Goal: Task Accomplishment & Management: Manage account settings

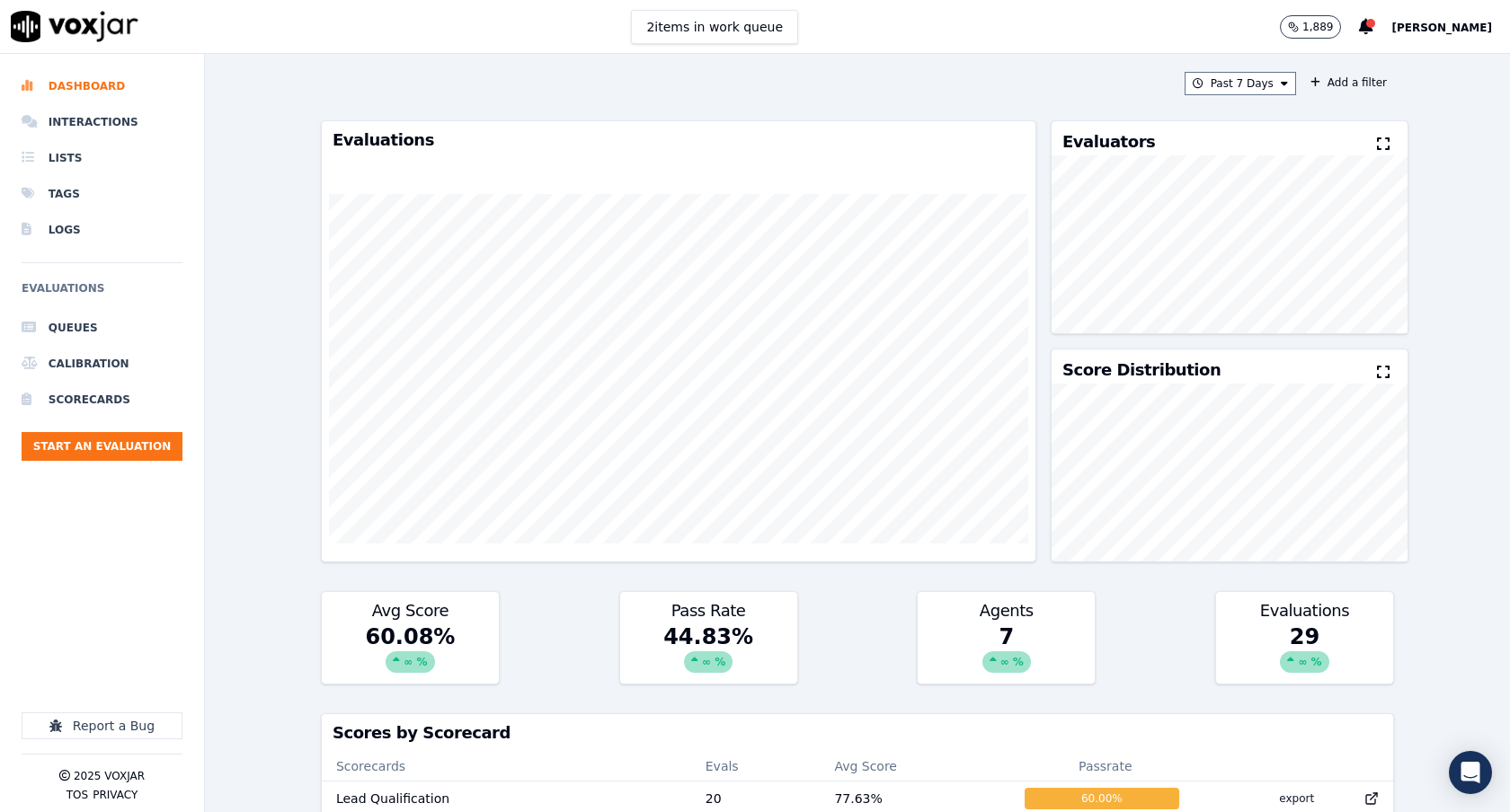
click at [1461, 47] on div "1,889 [PERSON_NAME]" at bounding box center [1395, 26] width 230 height 53
click at [1469, 23] on span "[PERSON_NAME]" at bounding box center [1442, 27] width 101 height 12
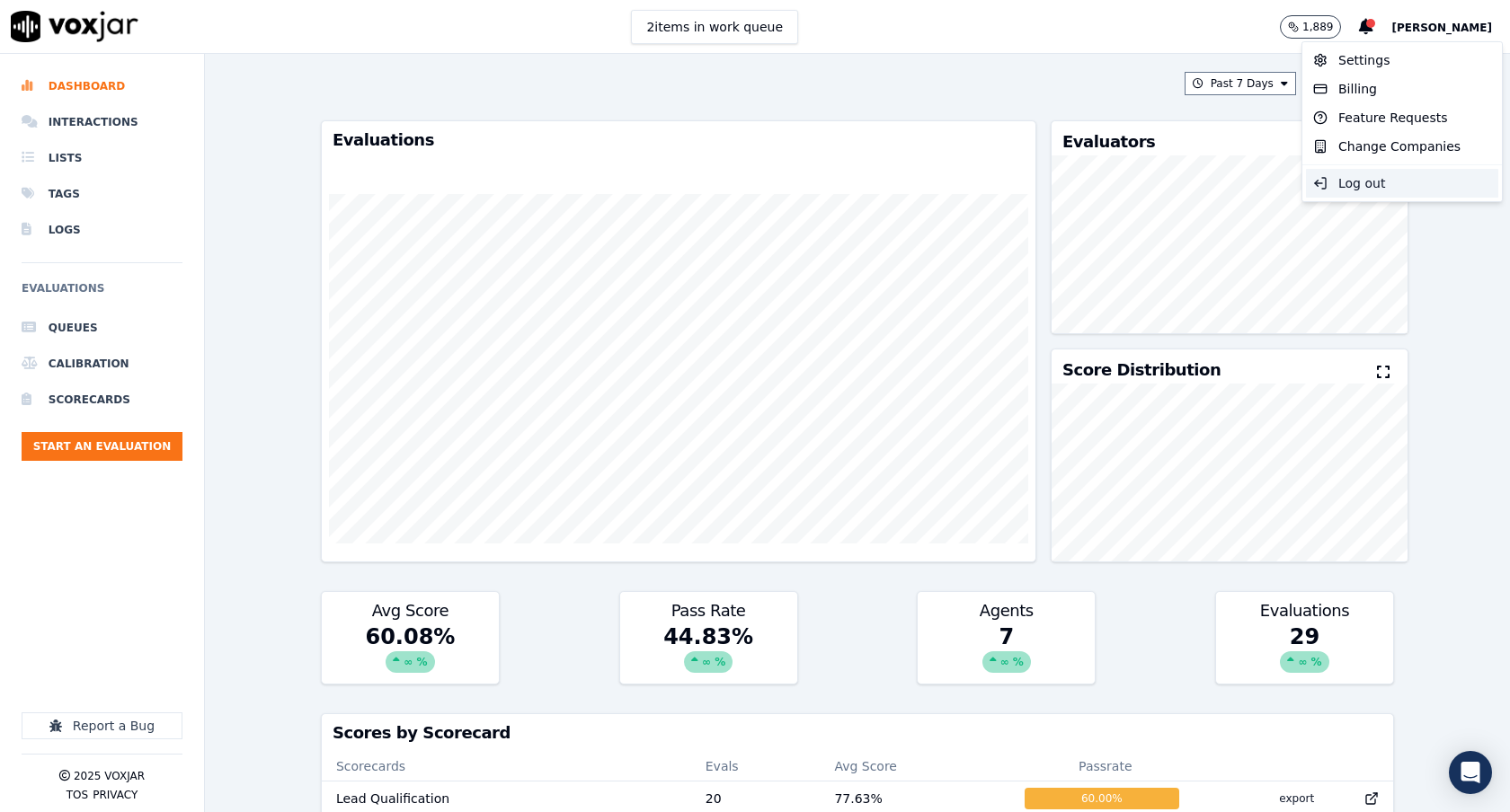
click at [1394, 178] on div "Log out" at bounding box center [1402, 183] width 192 height 29
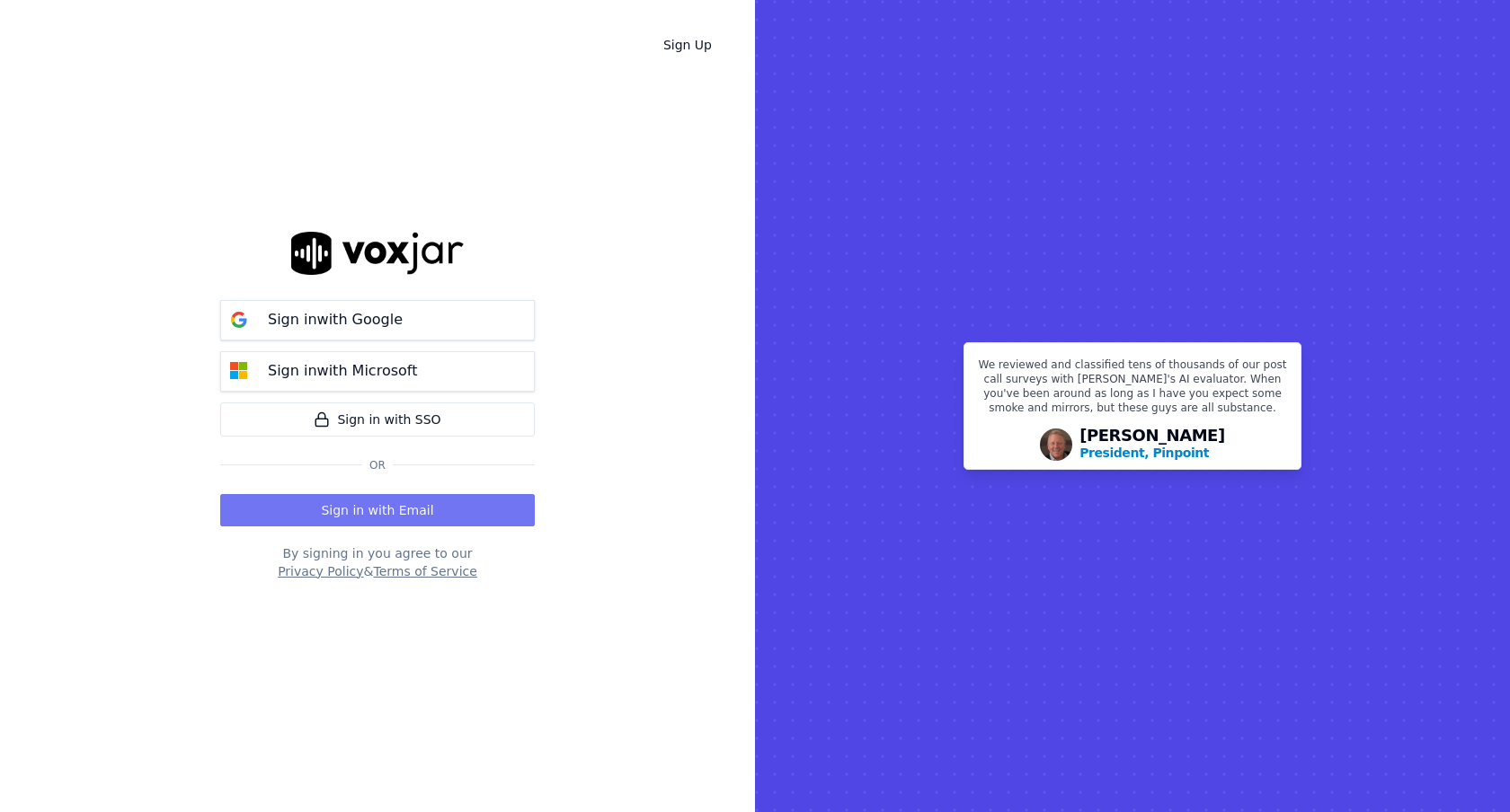
click at [383, 508] on button "Sign in with Email" at bounding box center [378, 510] width 315 height 33
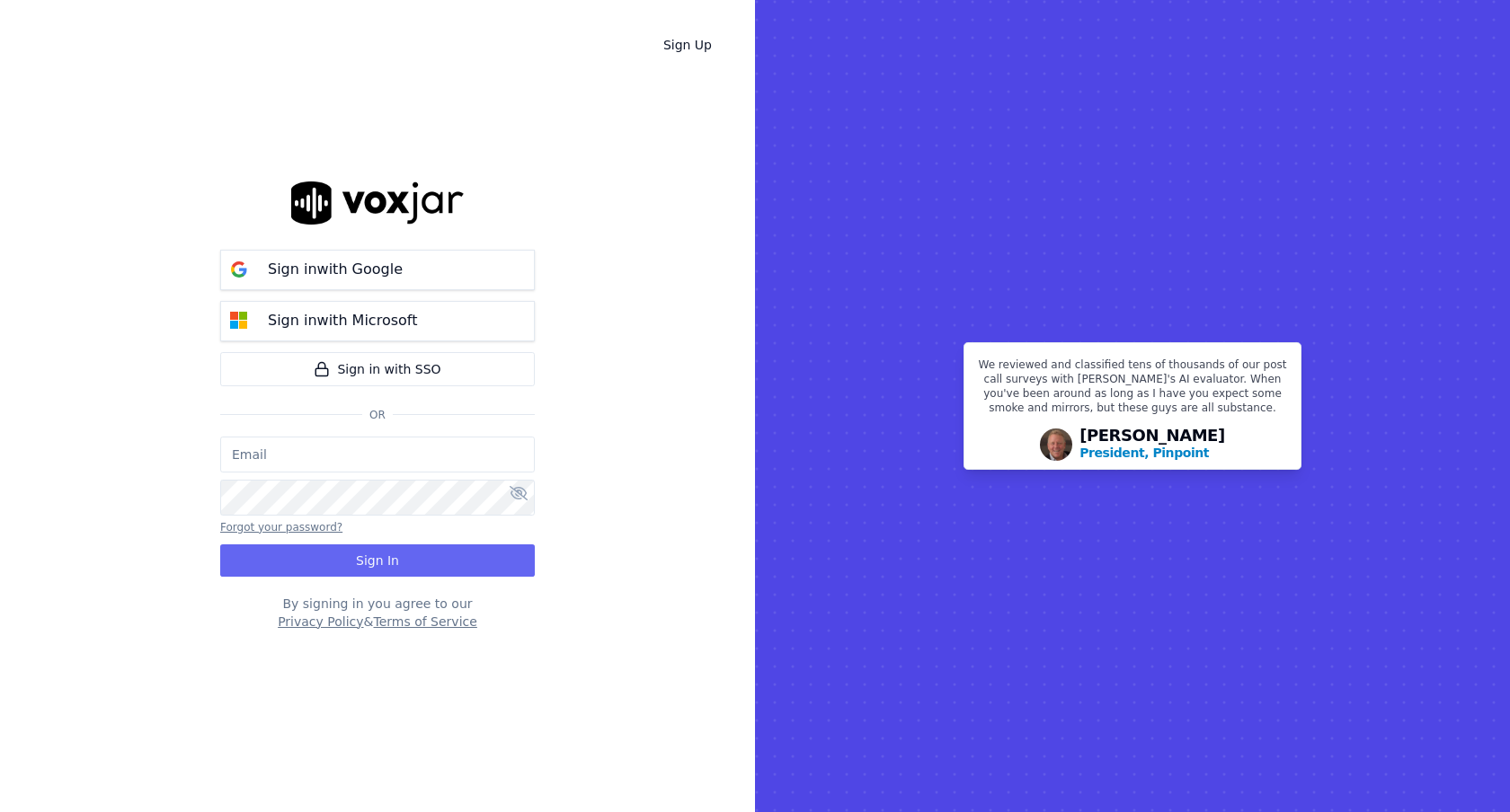
click at [309, 530] on button "Forgot your password?" at bounding box center [281, 527] width 122 height 14
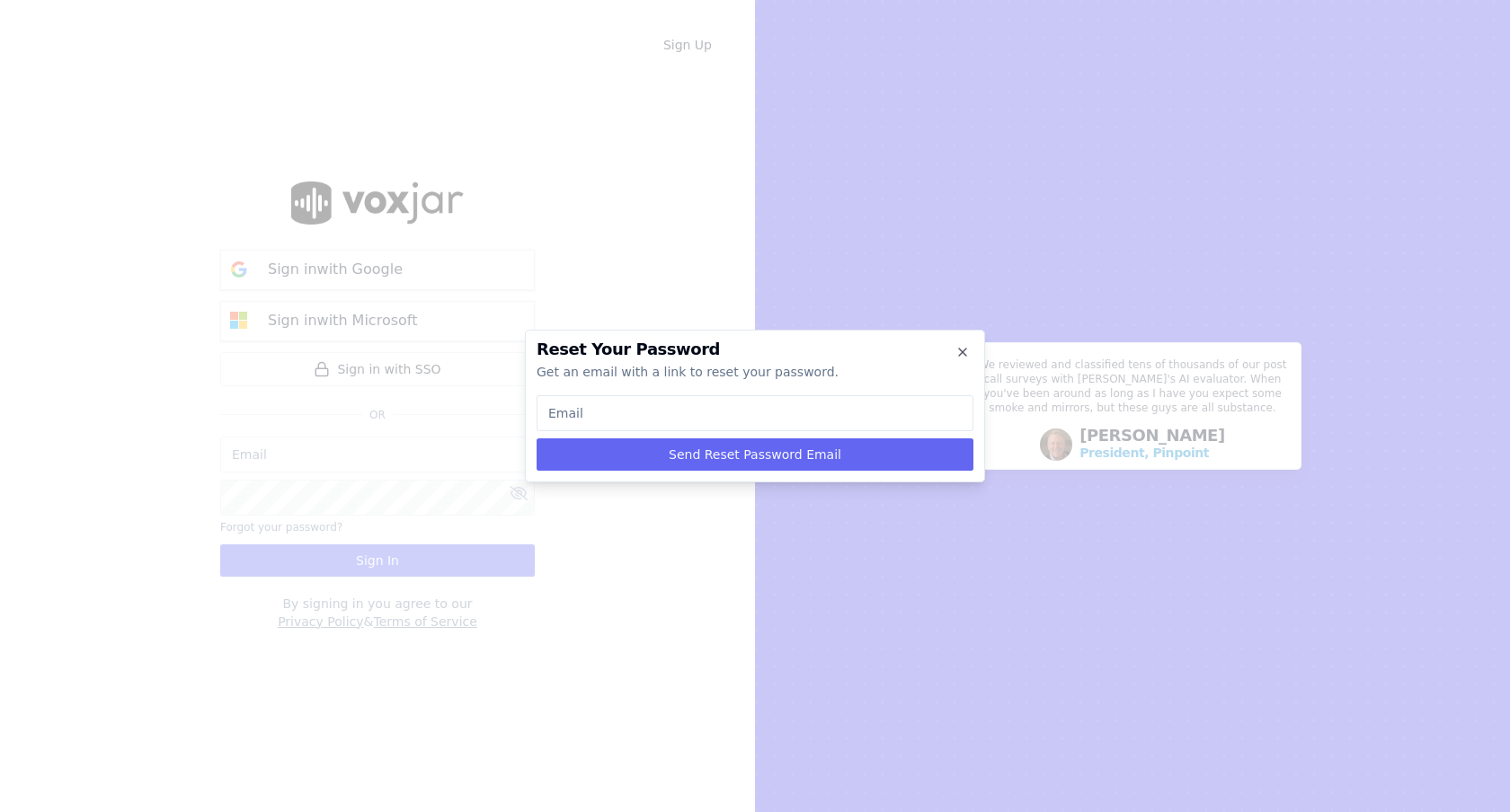
type input "c"
type input "cu"
type input "cur"
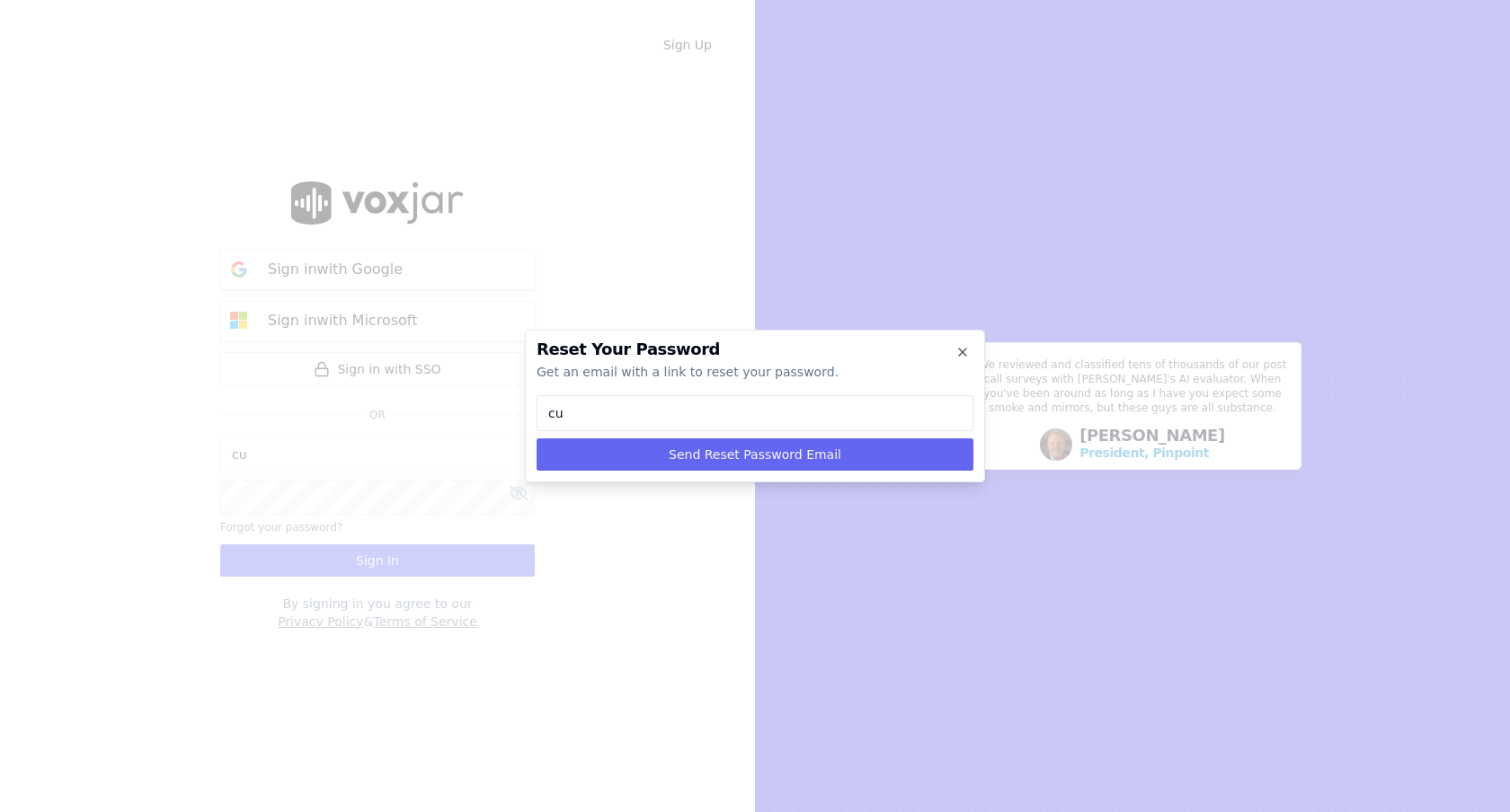
type input "cur"
type input "[PERSON_NAME]"
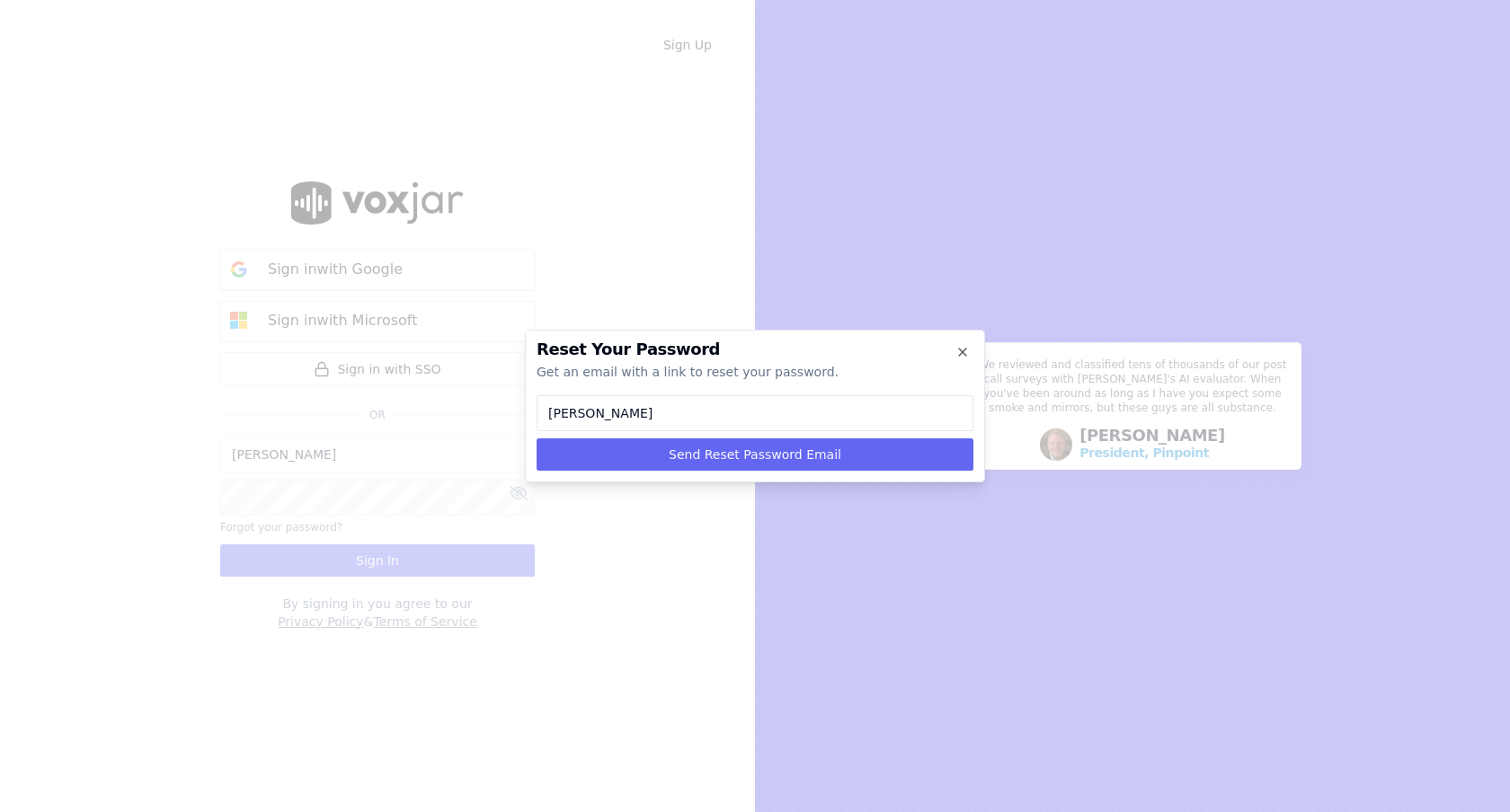
type input "[PERSON_NAME]"
type input "[PERSON_NAME]@"
type input "[PERSON_NAME]"
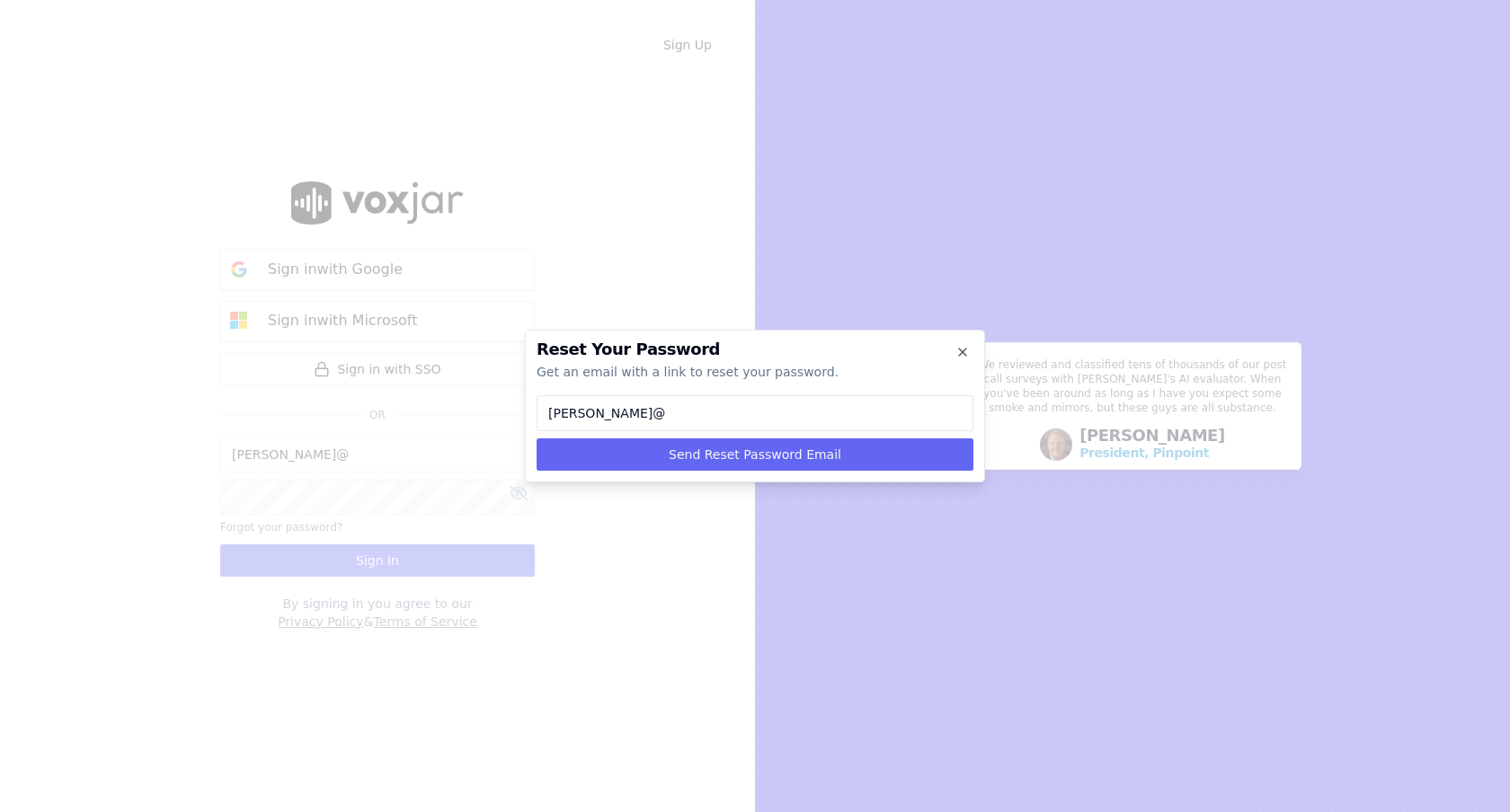
type input "[PERSON_NAME]"
type input "curtis+"
type input "[PERSON_NAME]+a"
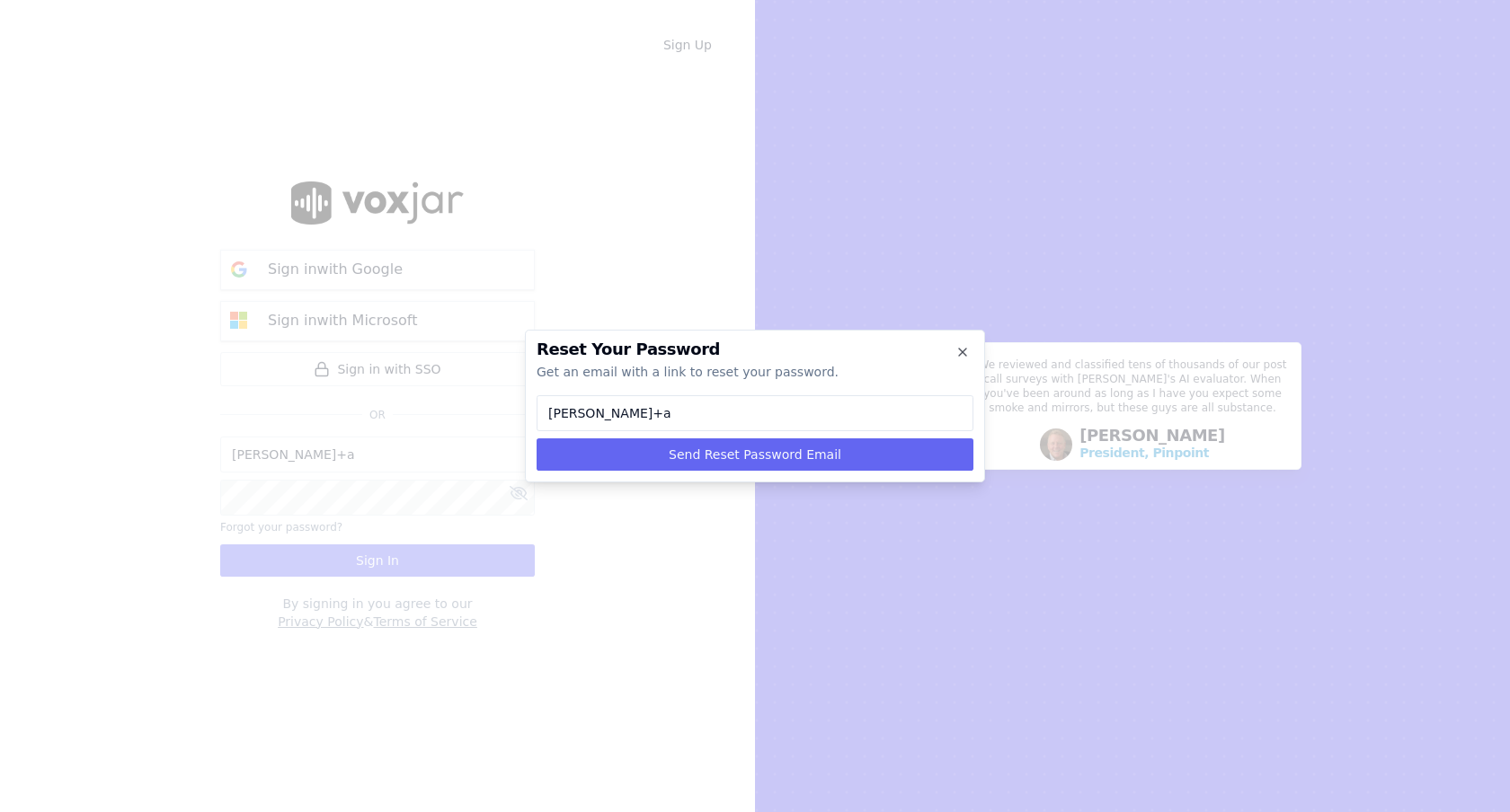
type input "[PERSON_NAME]+ad"
type input "[PERSON_NAME]+adm"
type input "[PERSON_NAME]+admi"
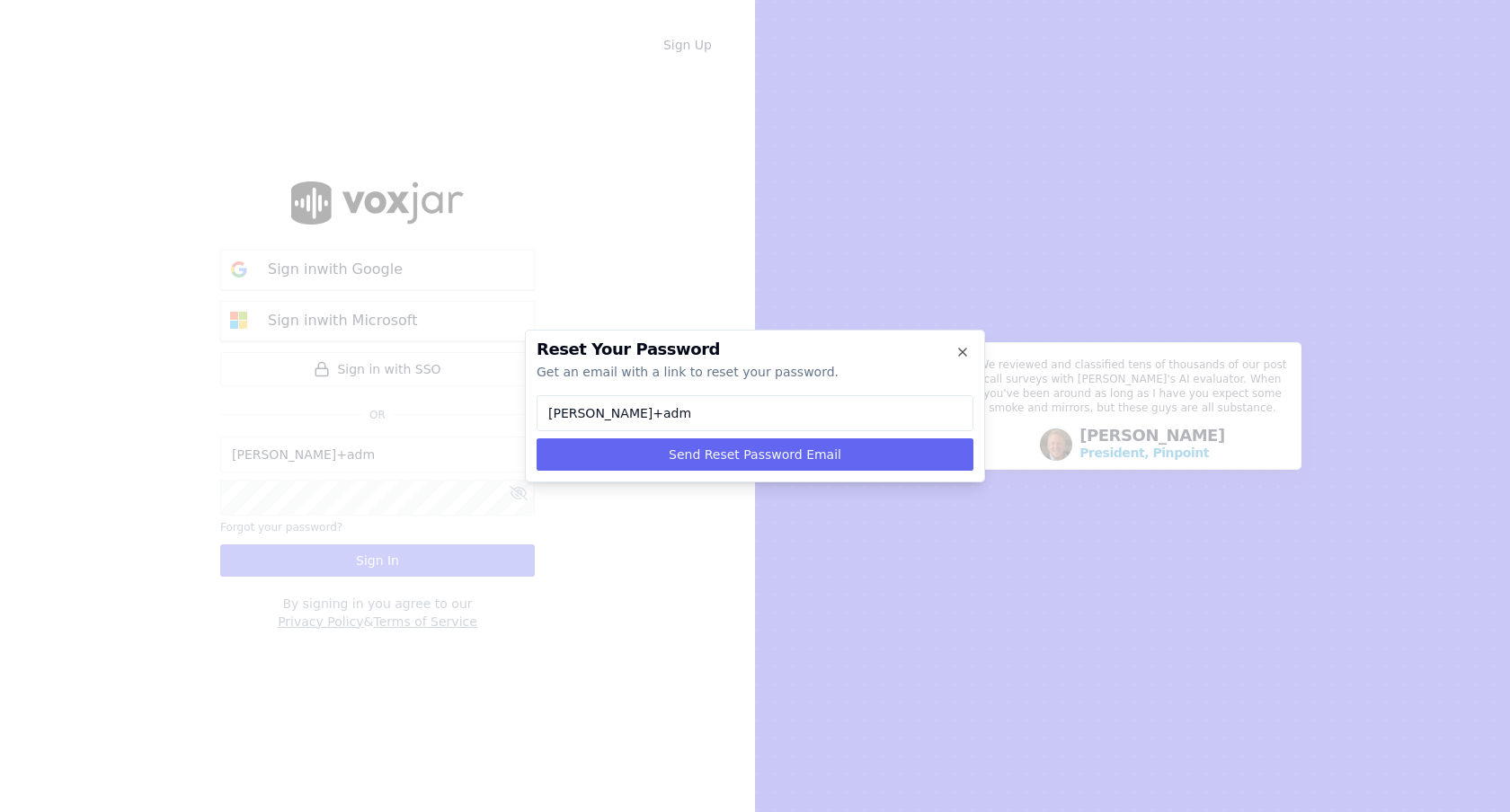
type input "[PERSON_NAME]+admi"
type input "[PERSON_NAME]+admin"
type input "[PERSON_NAME]+admin@"
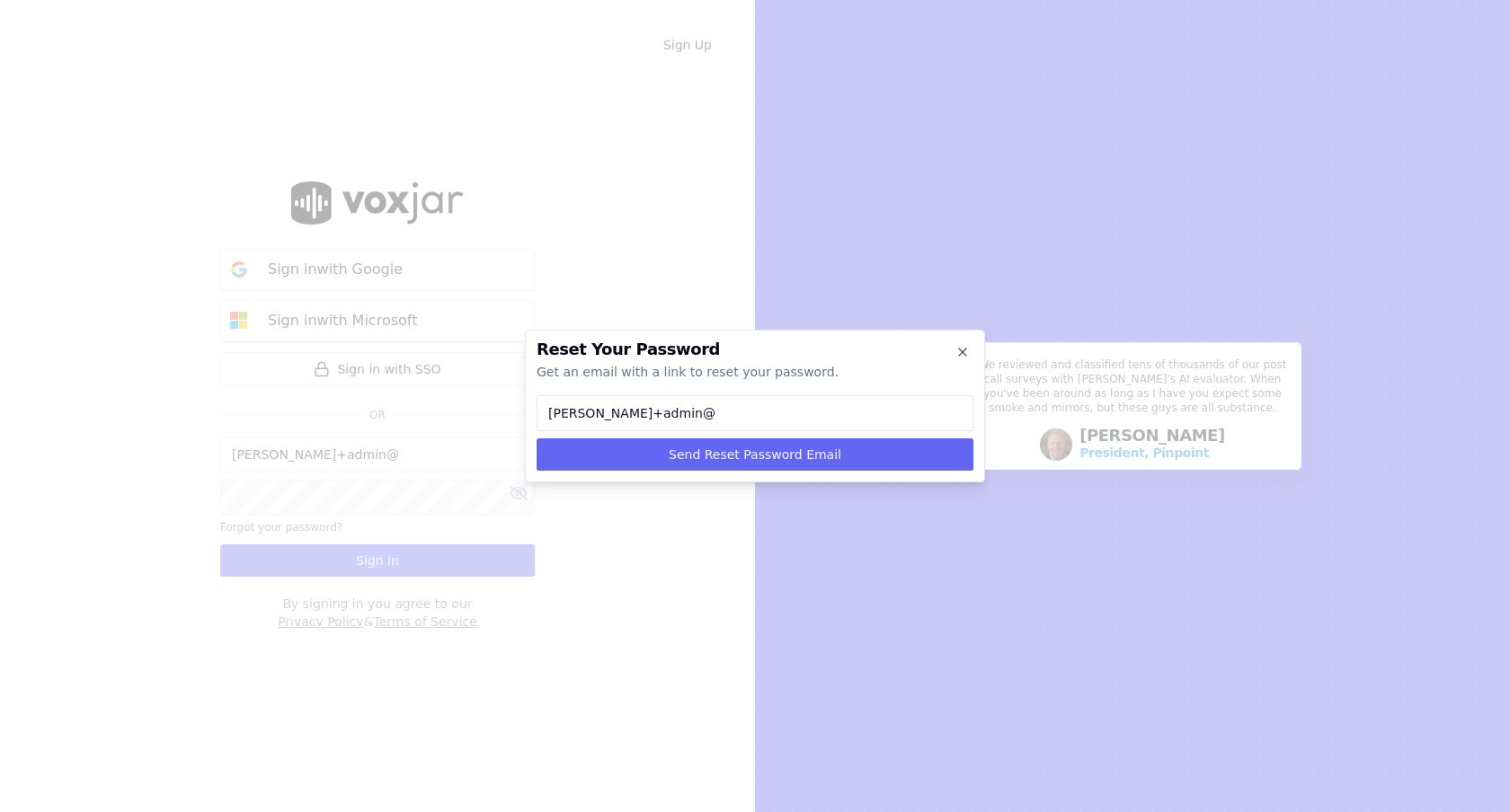
type input "[PERSON_NAME]"
type input "[PERSON_NAME]+admin@[PERSON_NAME]"
type input "[PERSON_NAME]"
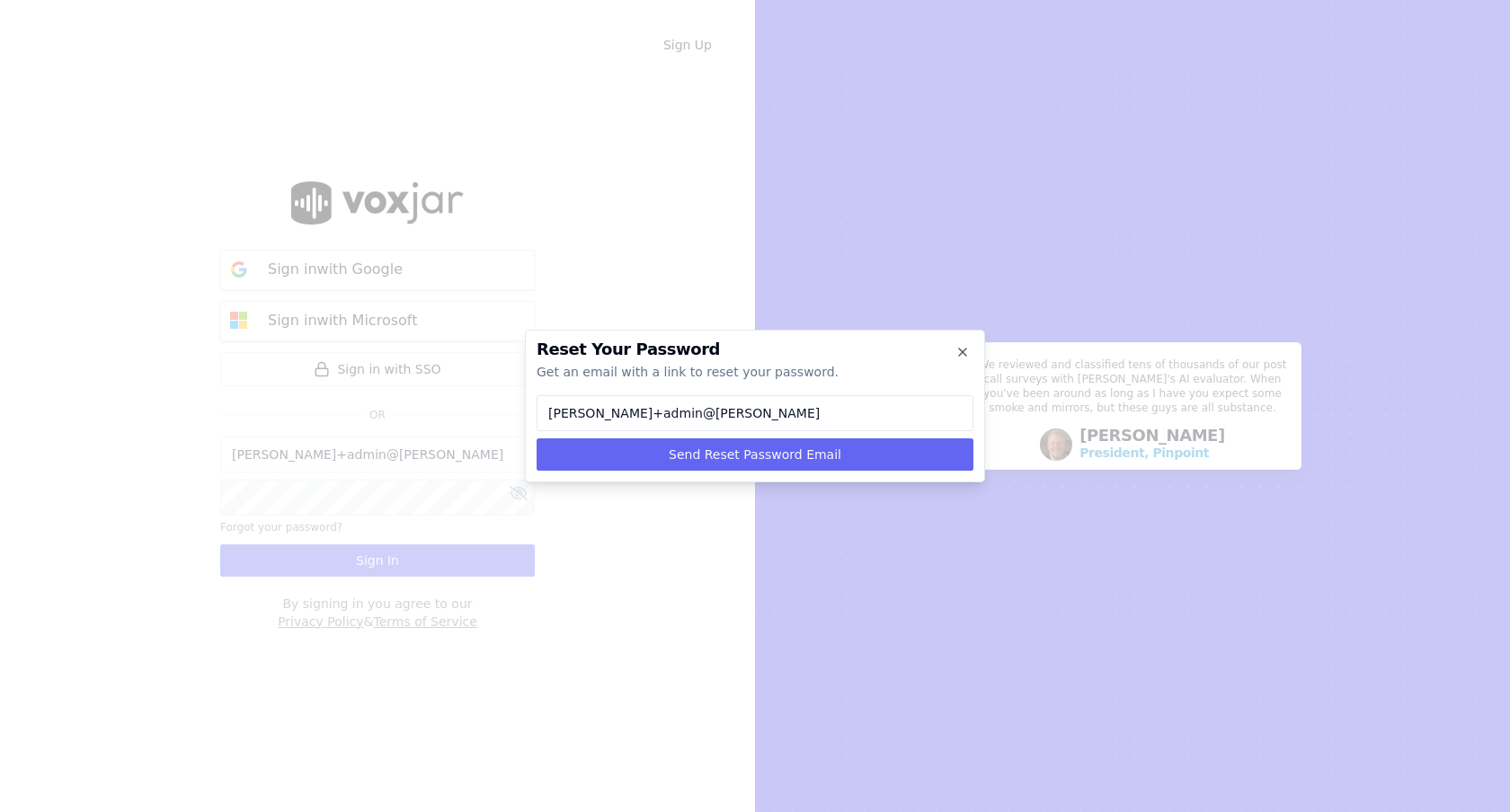
type input "[PERSON_NAME]"
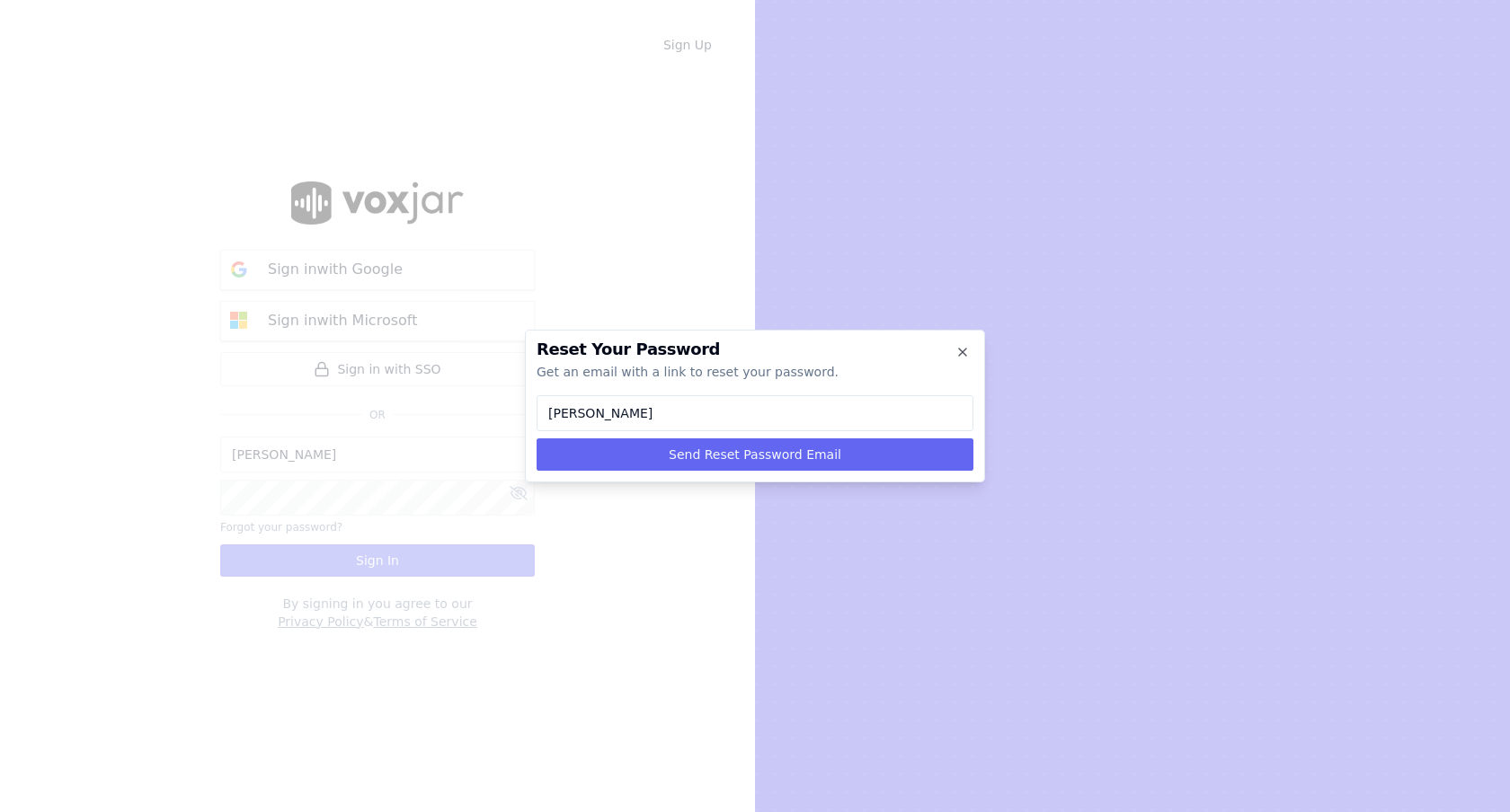
type input "[PERSON_NAME]"
type input "[PERSON_NAME]."
type input "[PERSON_NAME]"
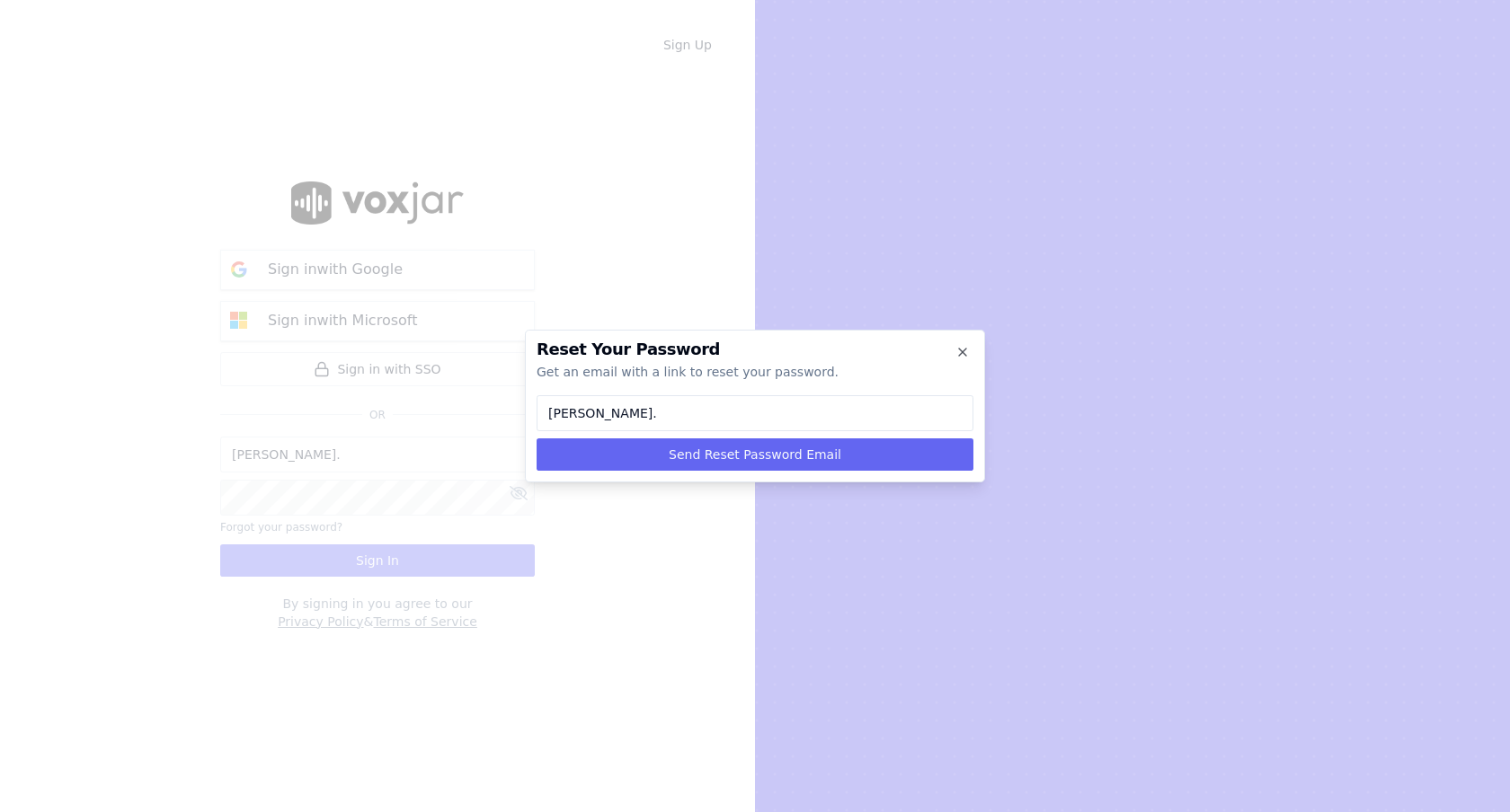
type input "[PERSON_NAME]"
type input "[PERSON_NAME][EMAIL_ADDRESS][DOMAIN_NAME]"
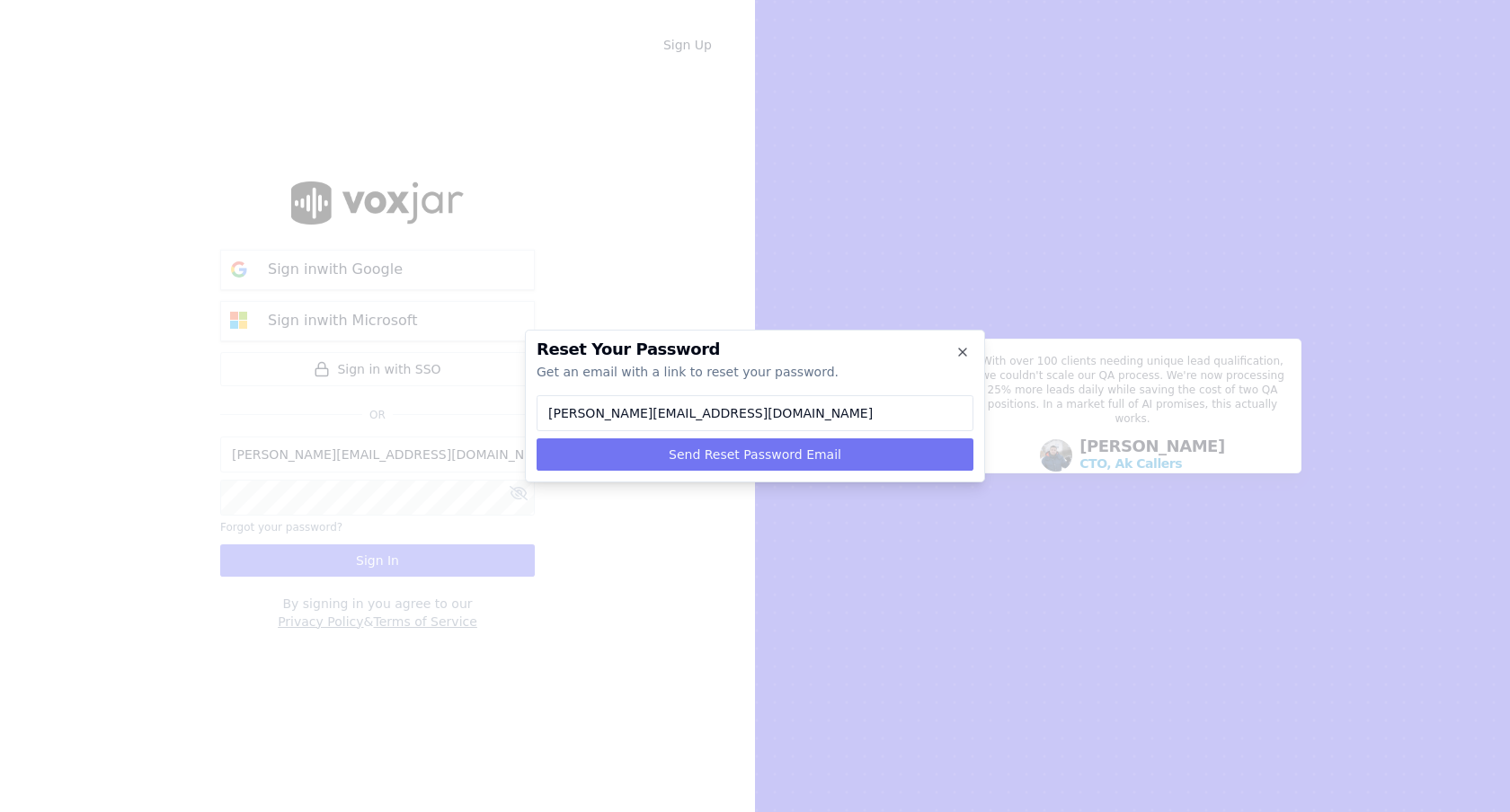
type input "[PERSON_NAME][EMAIL_ADDRESS][DOMAIN_NAME]"
click at [769, 453] on button "Send Reset Password Email" at bounding box center [754, 454] width 436 height 33
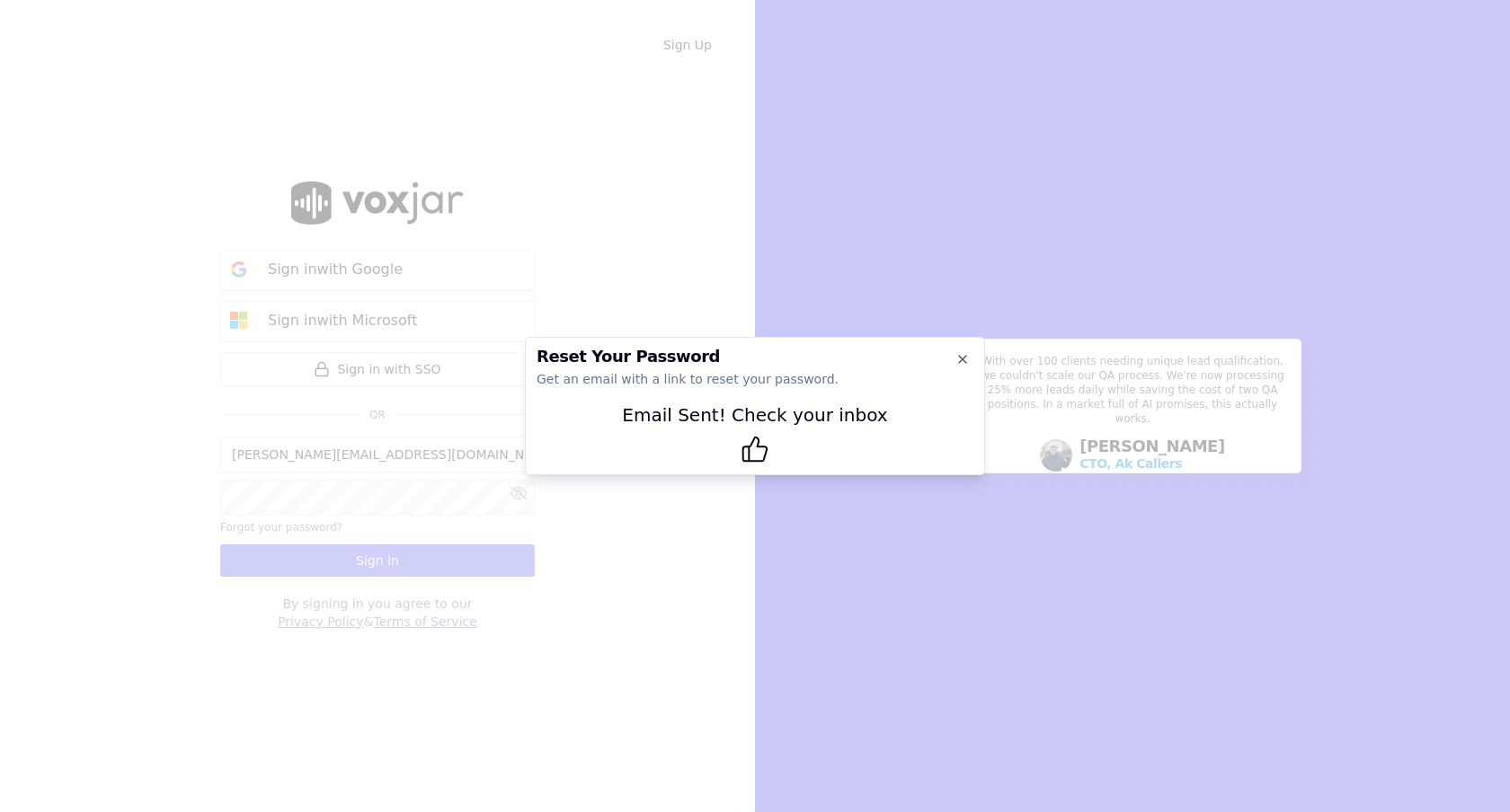
click at [711, 606] on div at bounding box center [755, 406] width 1510 height 812
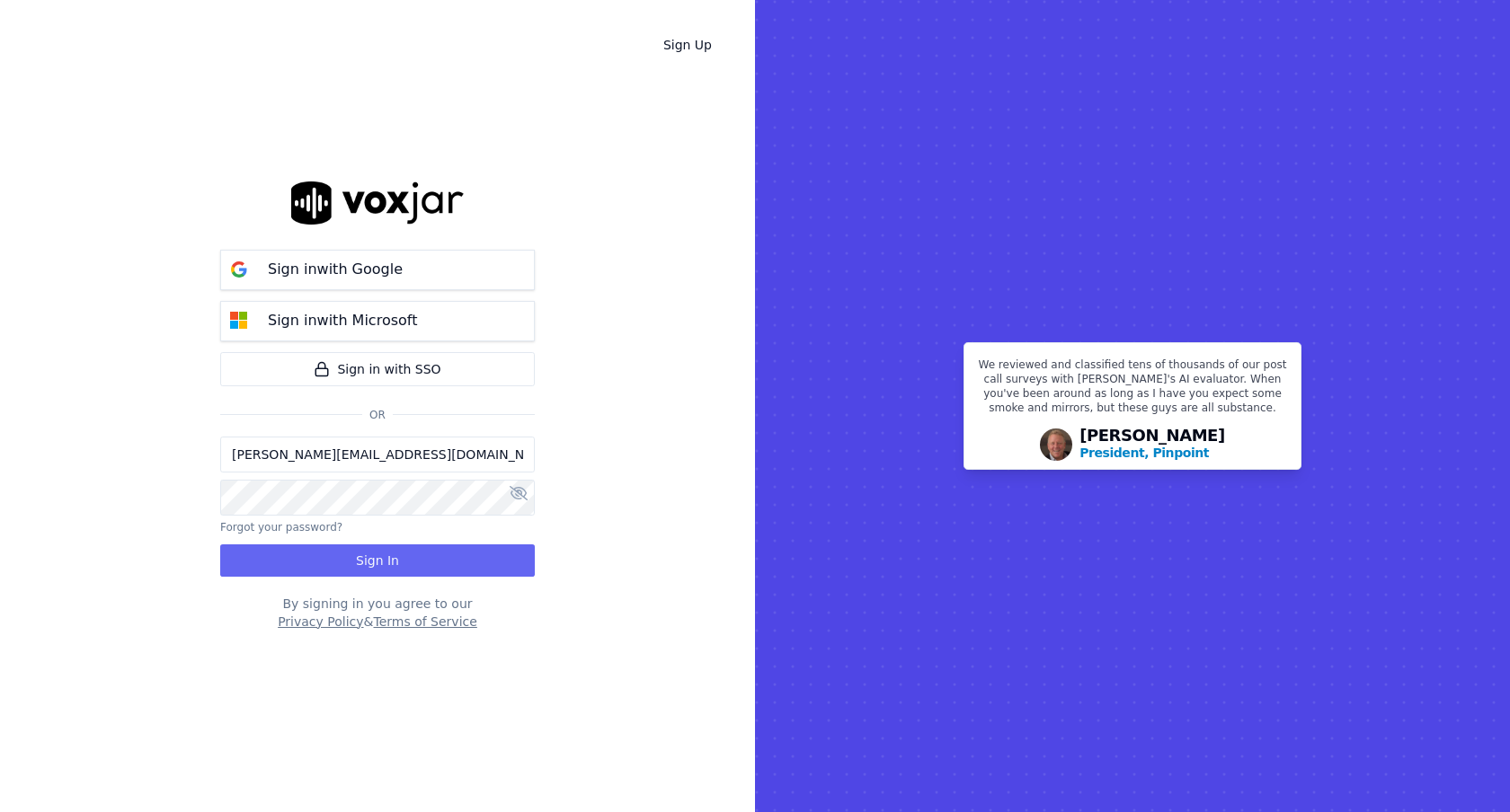
click at [647, 318] on div "Sign Up Sign in with Google Sign in with Microsoft Sign in with SSO [PERSON_NAM…" at bounding box center [378, 406] width 755 height 812
click at [305, 527] on button "Forgot your password?" at bounding box center [281, 527] width 122 height 14
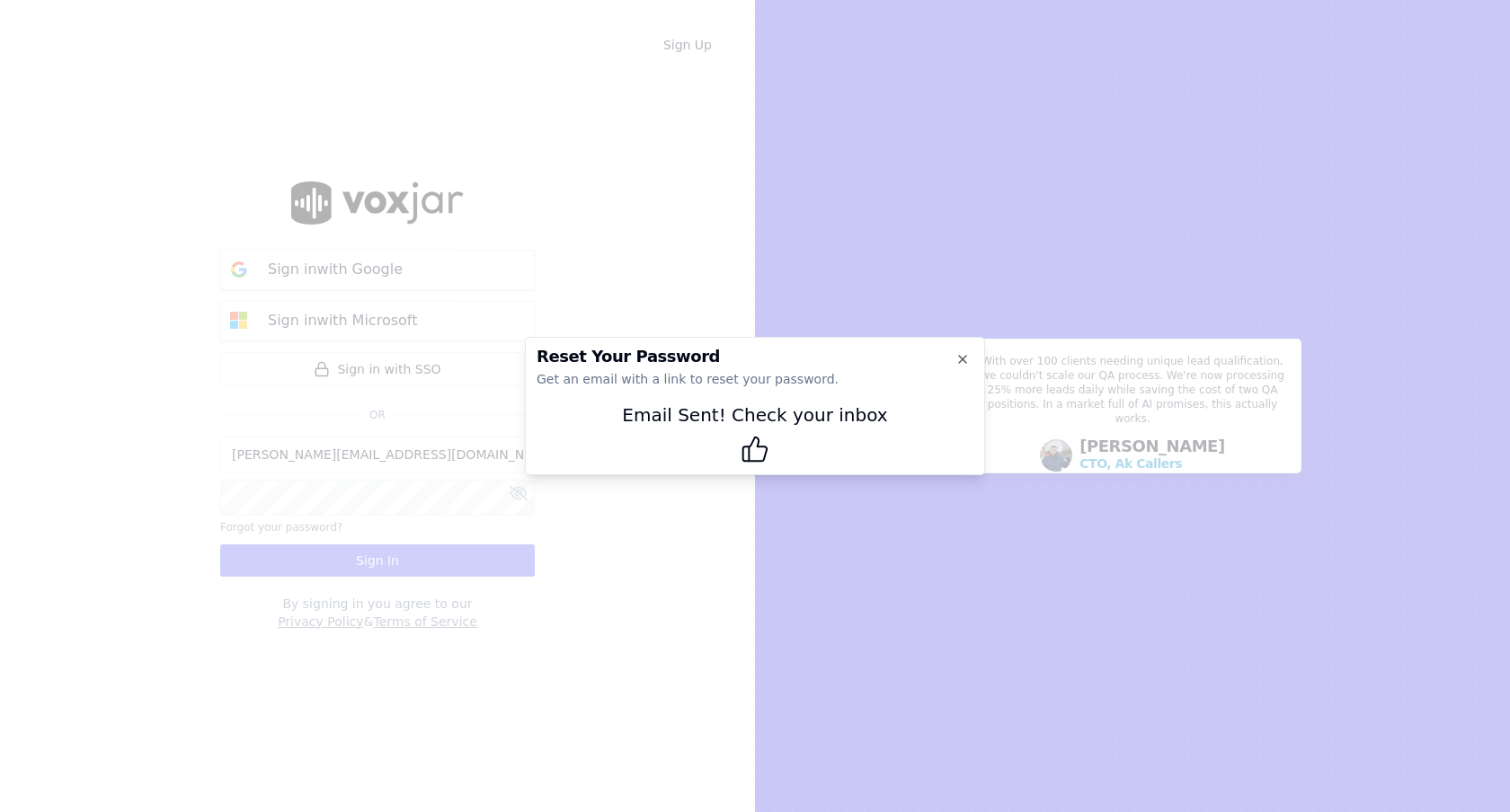
click at [752, 491] on div at bounding box center [755, 406] width 1510 height 812
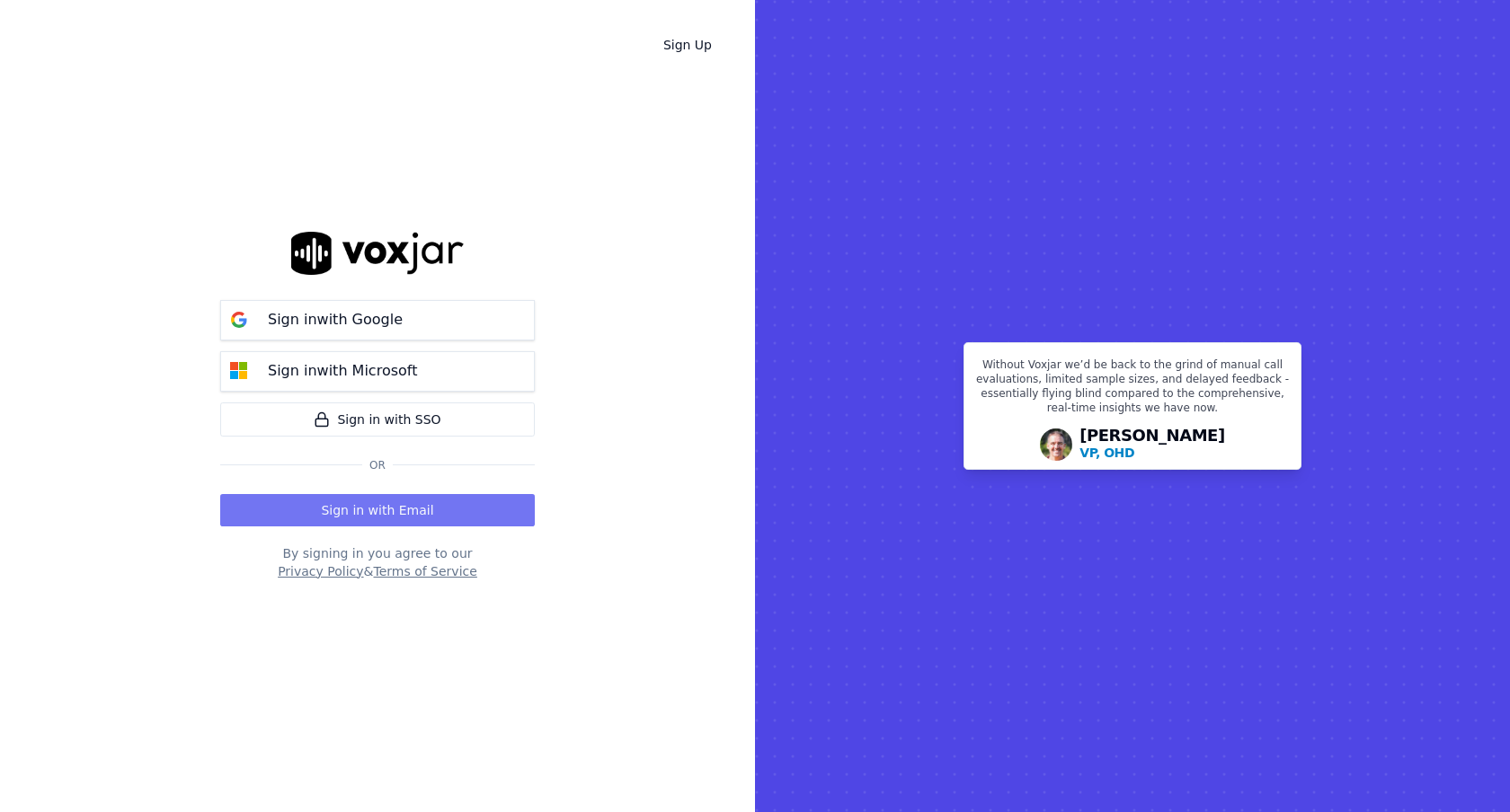
click at [397, 520] on button "Sign in with Email" at bounding box center [378, 510] width 315 height 33
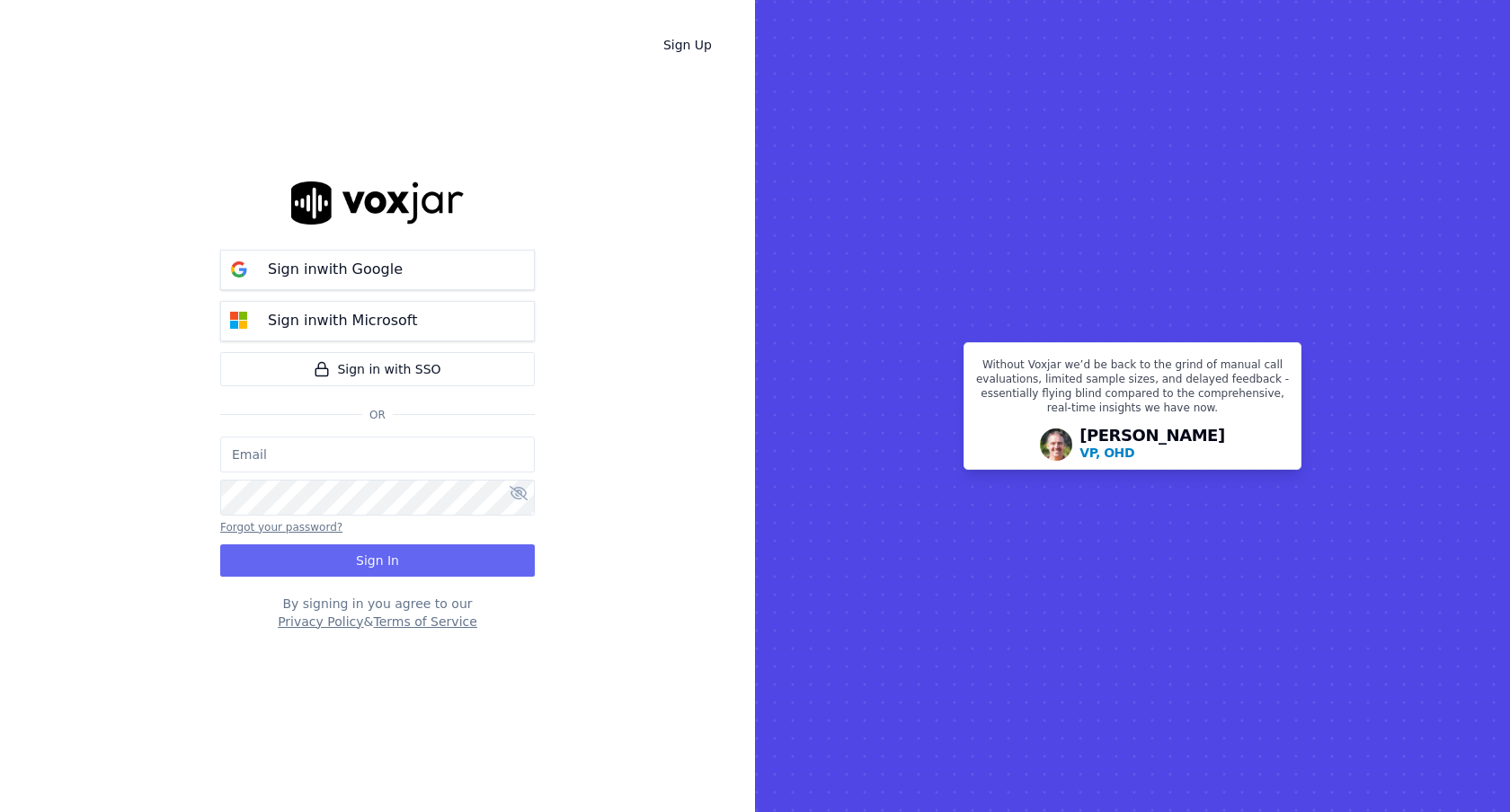
click at [306, 526] on button "Forgot your password?" at bounding box center [281, 527] width 122 height 14
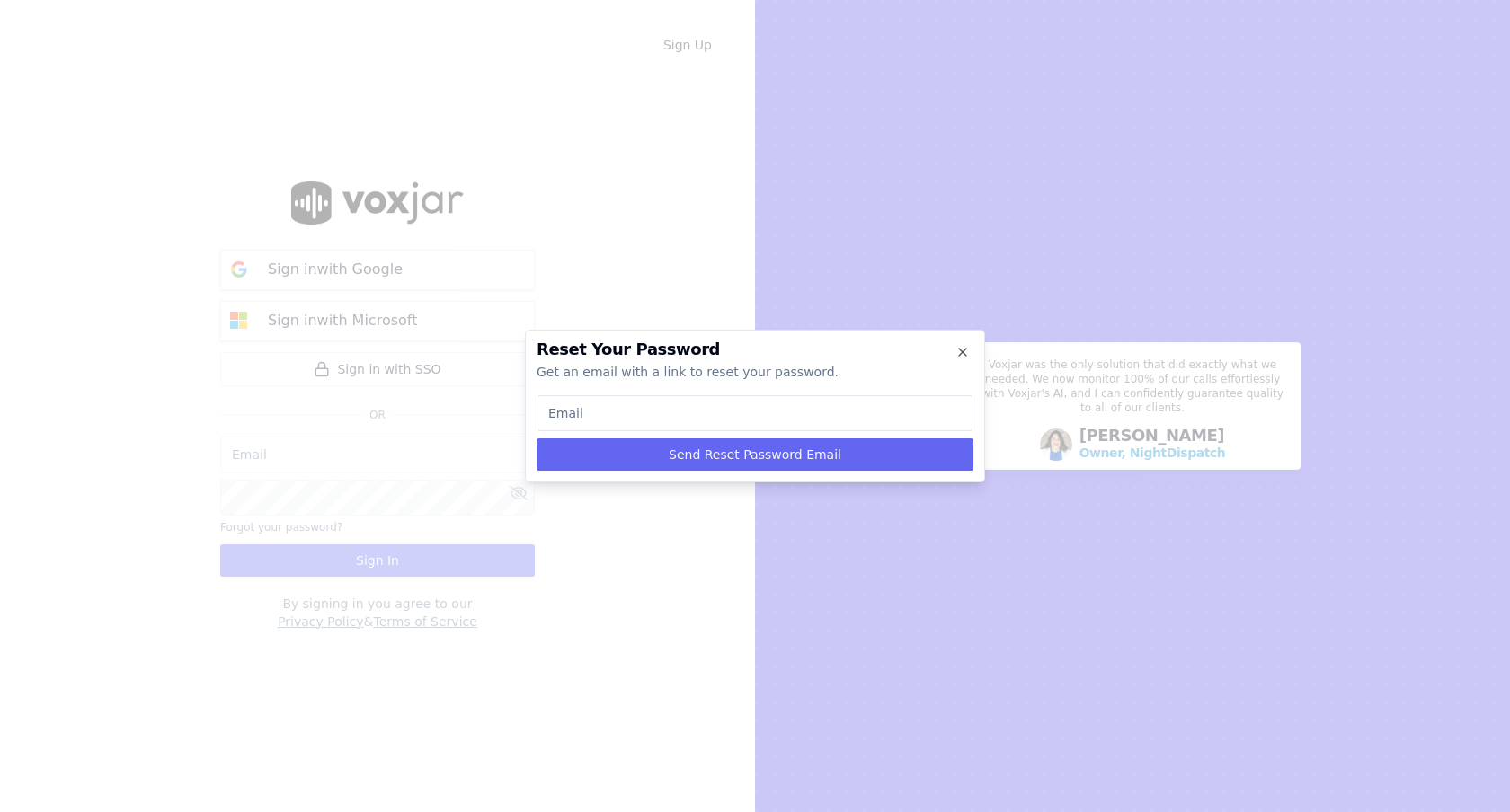
click at [938, 514] on div at bounding box center [755, 406] width 1510 height 812
